Goal: Navigation & Orientation: Find specific page/section

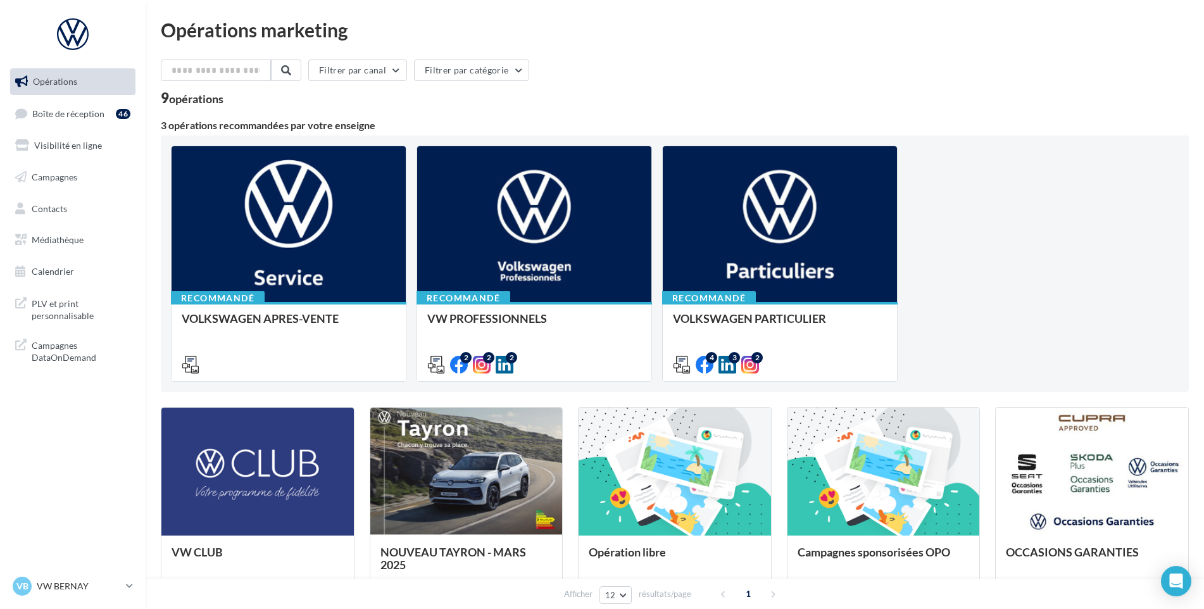
click at [18, 87] on icon at bounding box center [21, 81] width 13 height 16
click at [34, 109] on span "Boîte de réception" at bounding box center [68, 113] width 72 height 11
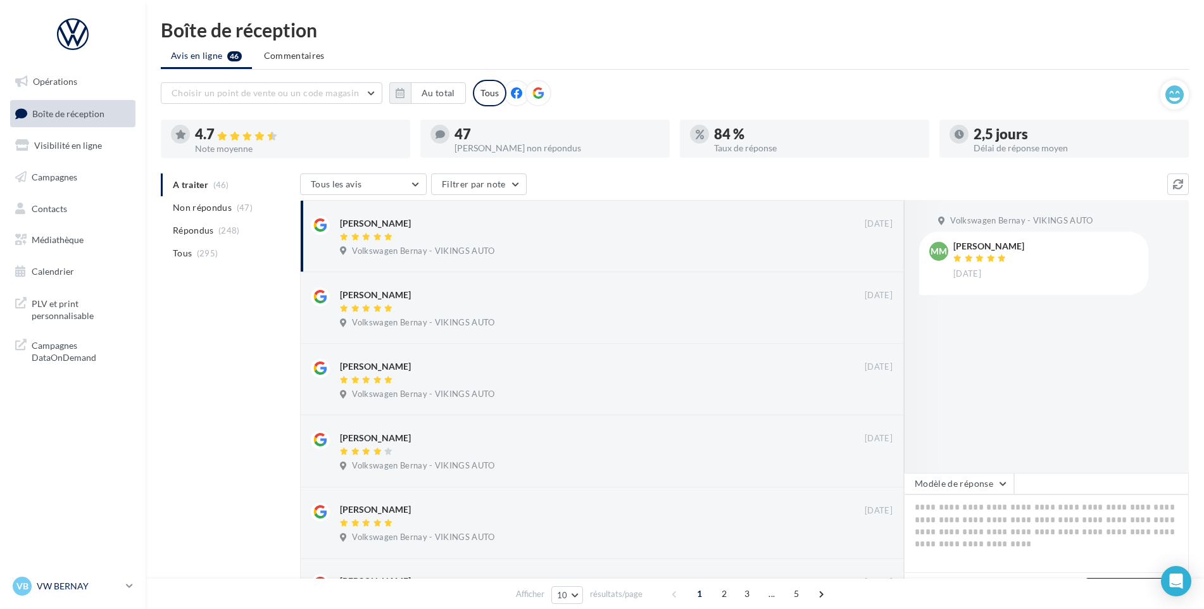
click at [49, 584] on p "VW BERNAY" at bounding box center [79, 586] width 84 height 13
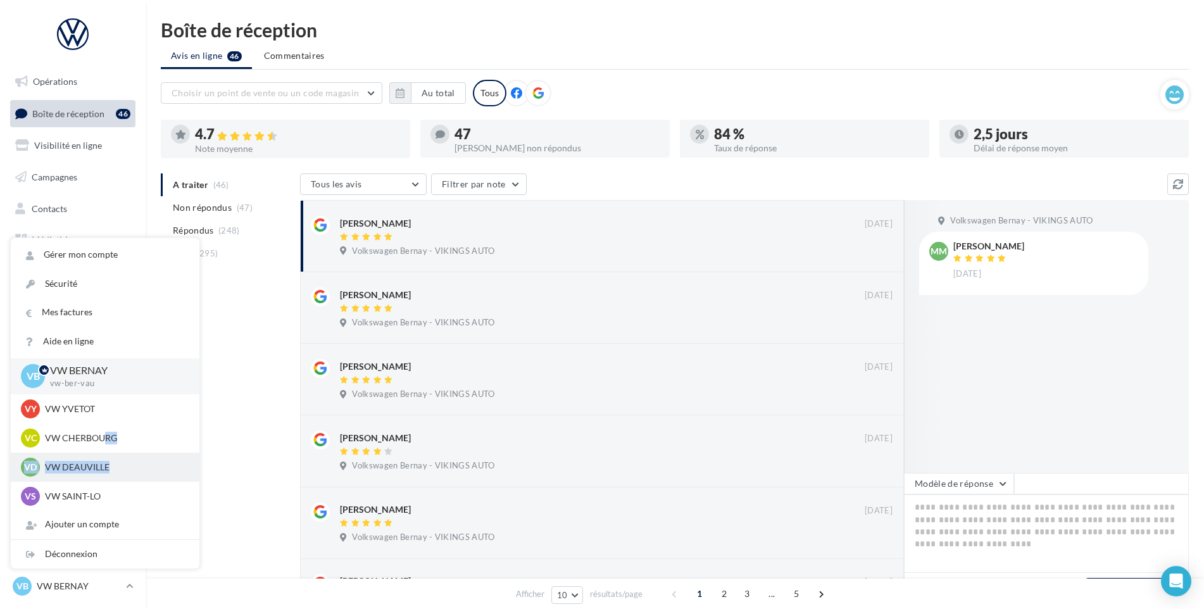
drag, startPoint x: 103, startPoint y: 439, endPoint x: 106, endPoint y: 468, distance: 29.4
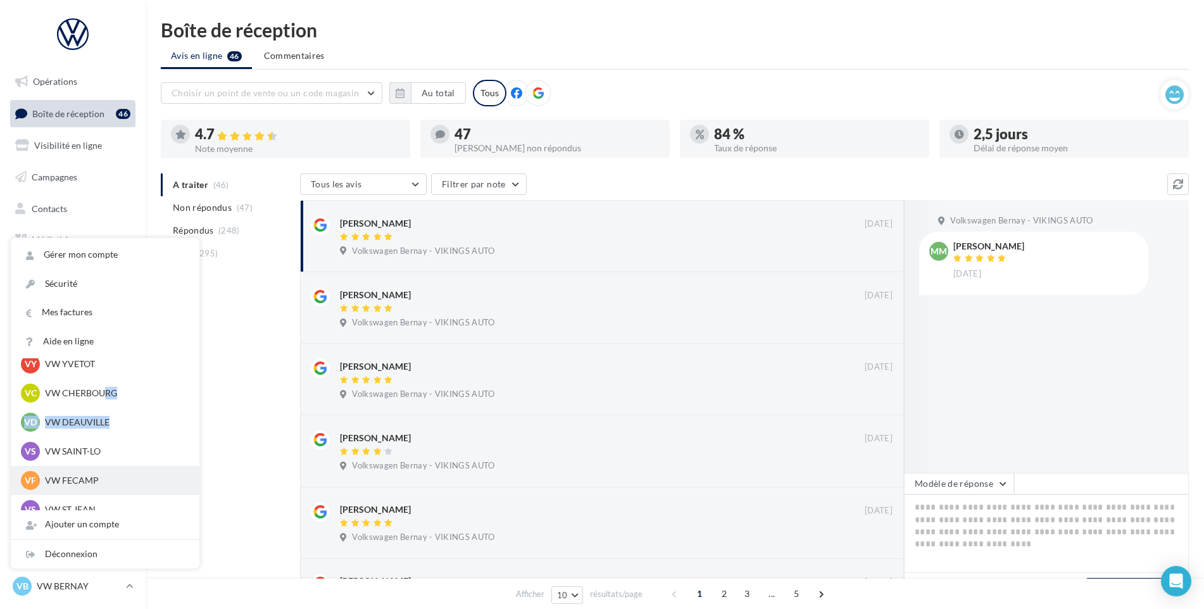
scroll to position [63, 0]
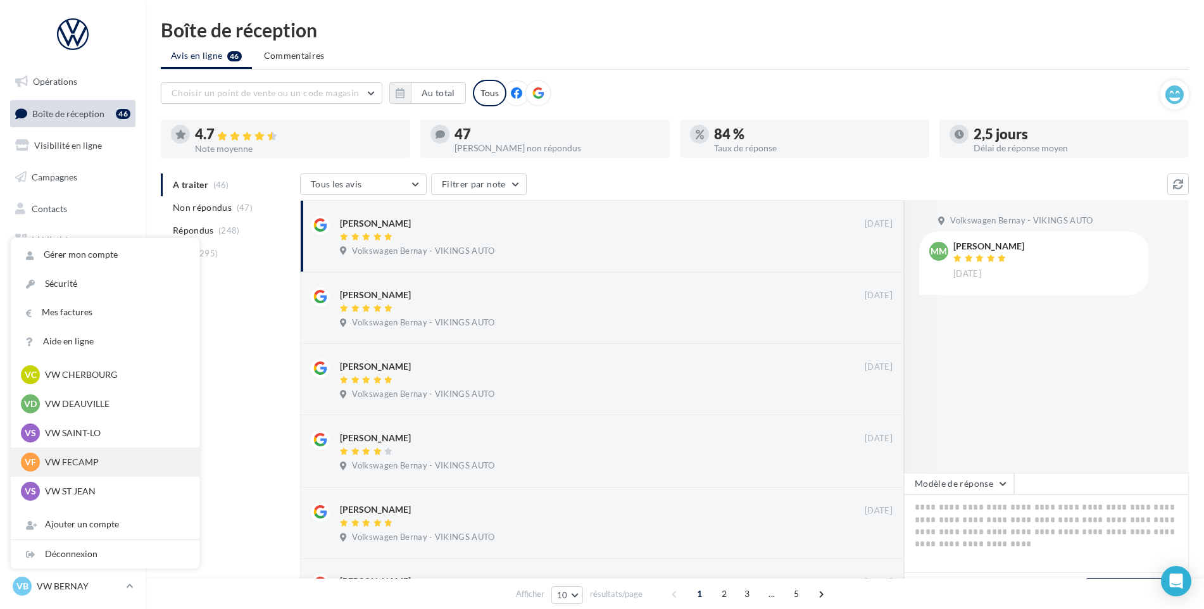
click at [85, 456] on p "VW FECAMP" at bounding box center [114, 462] width 139 height 13
